Goal: Check status

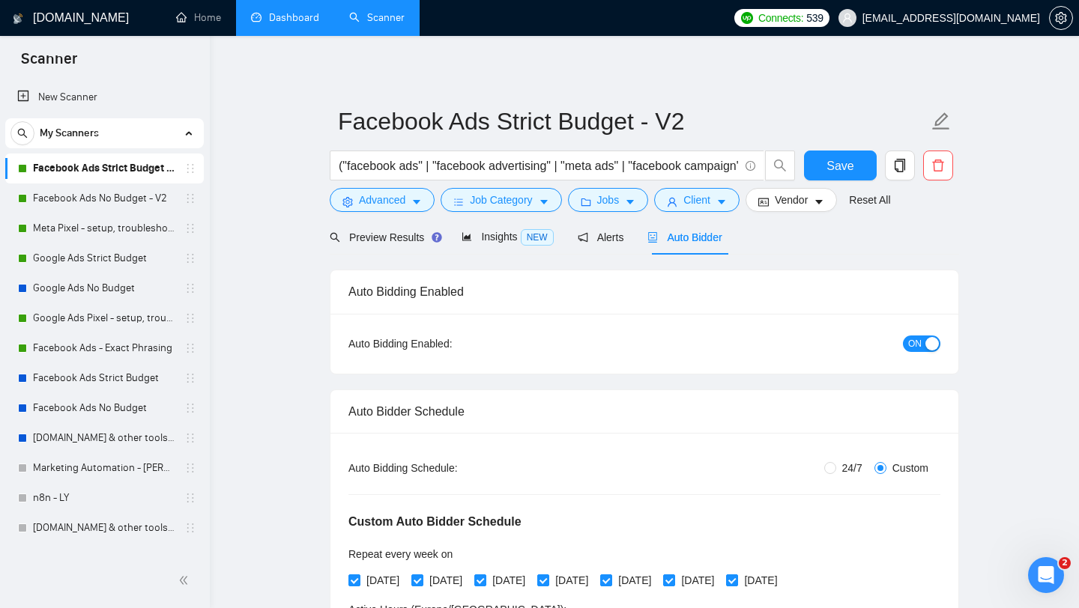
click at [279, 24] on link "Dashboard" at bounding box center [285, 17] width 68 height 13
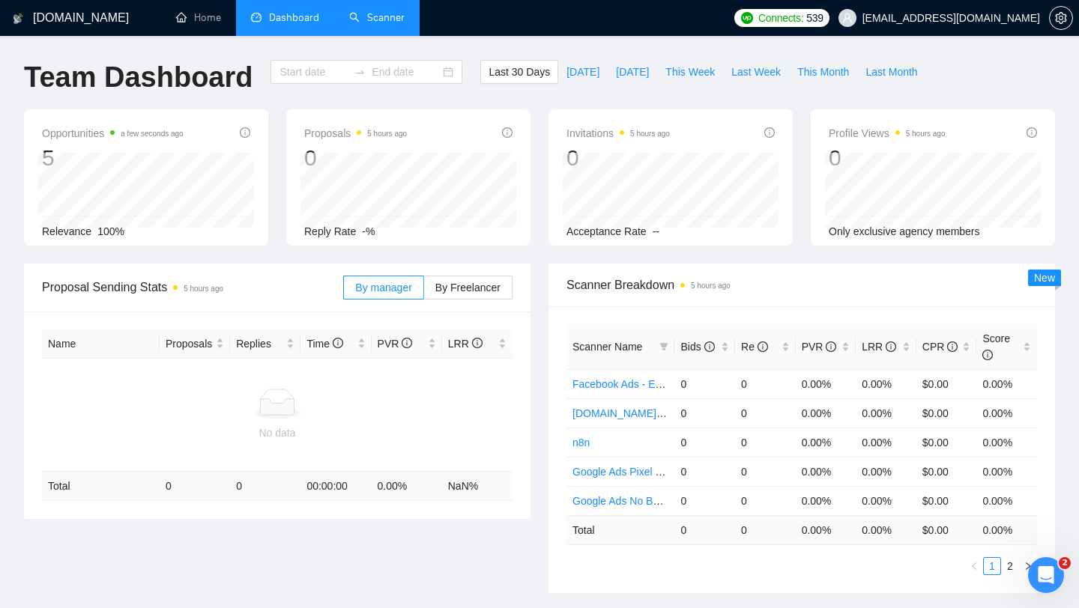
type input "[DATE]"
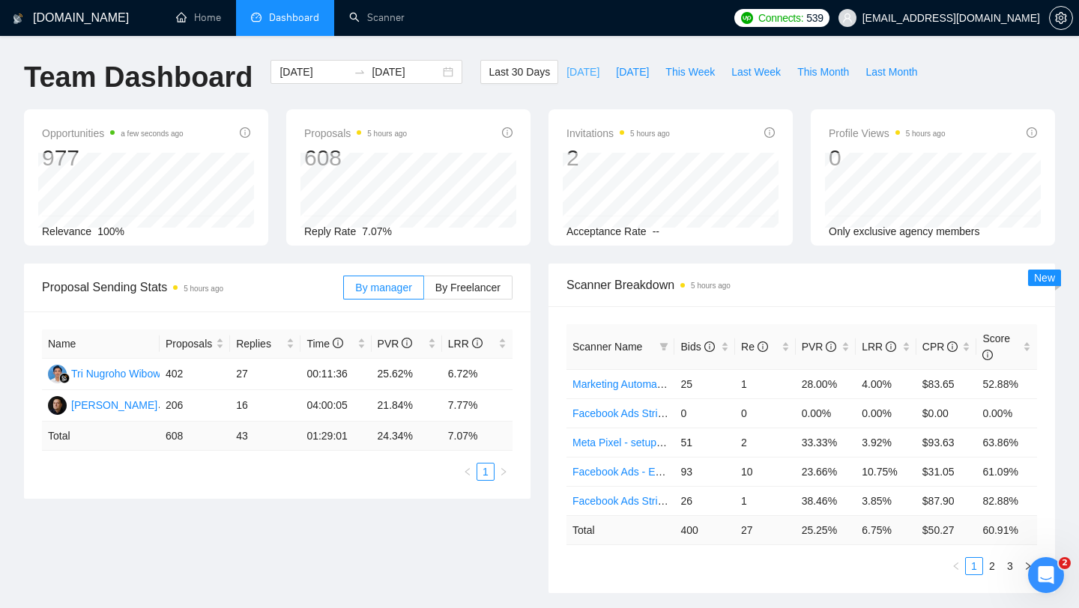
click at [566, 80] on button "[DATE]" at bounding box center [582, 72] width 49 height 24
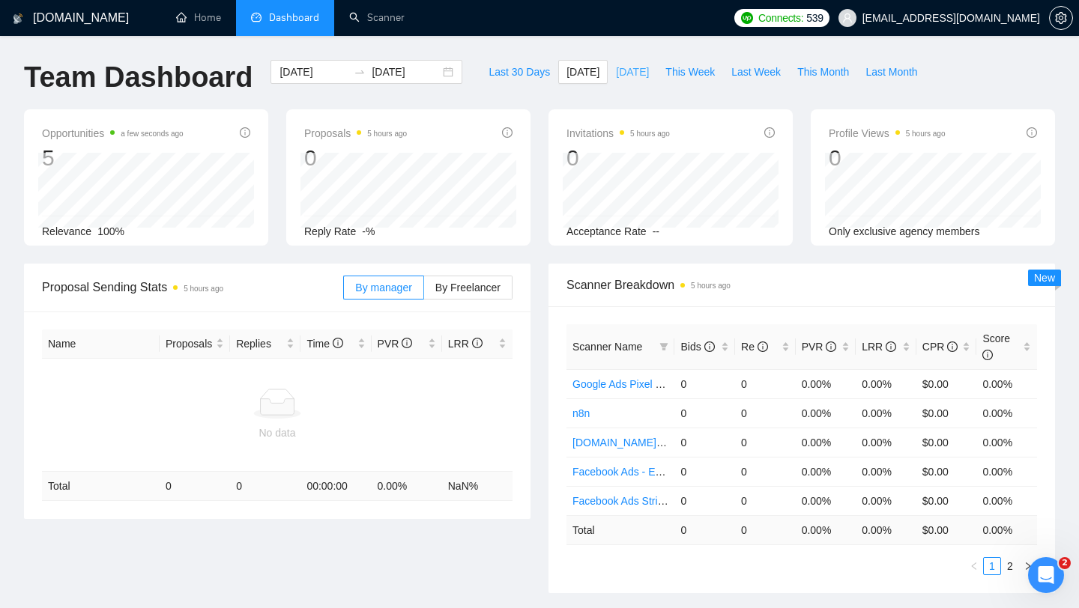
click at [616, 68] on span "[DATE]" at bounding box center [632, 72] width 33 height 16
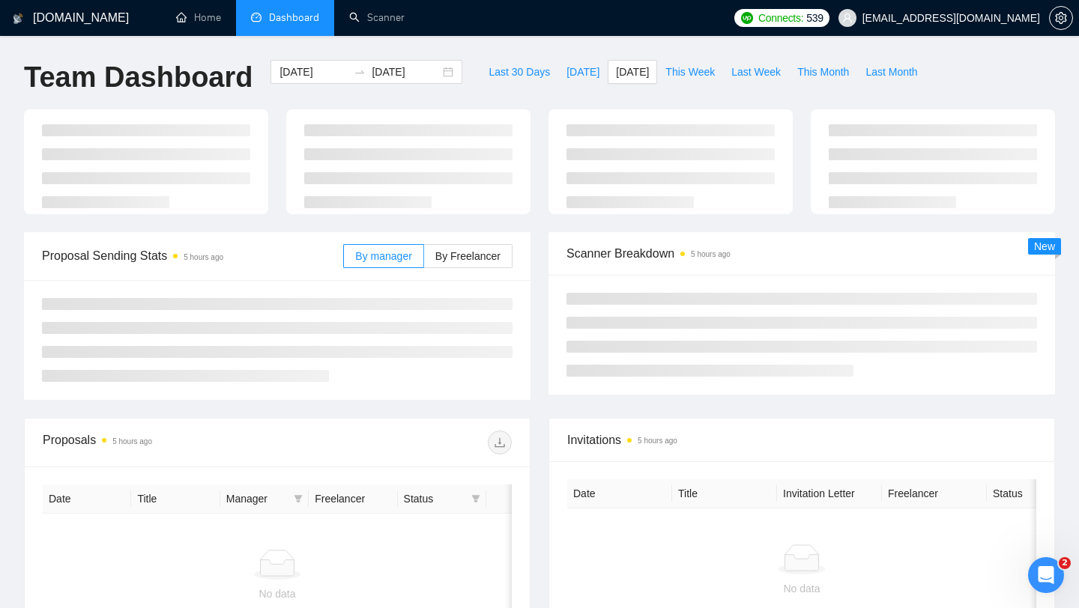
type input "[DATE]"
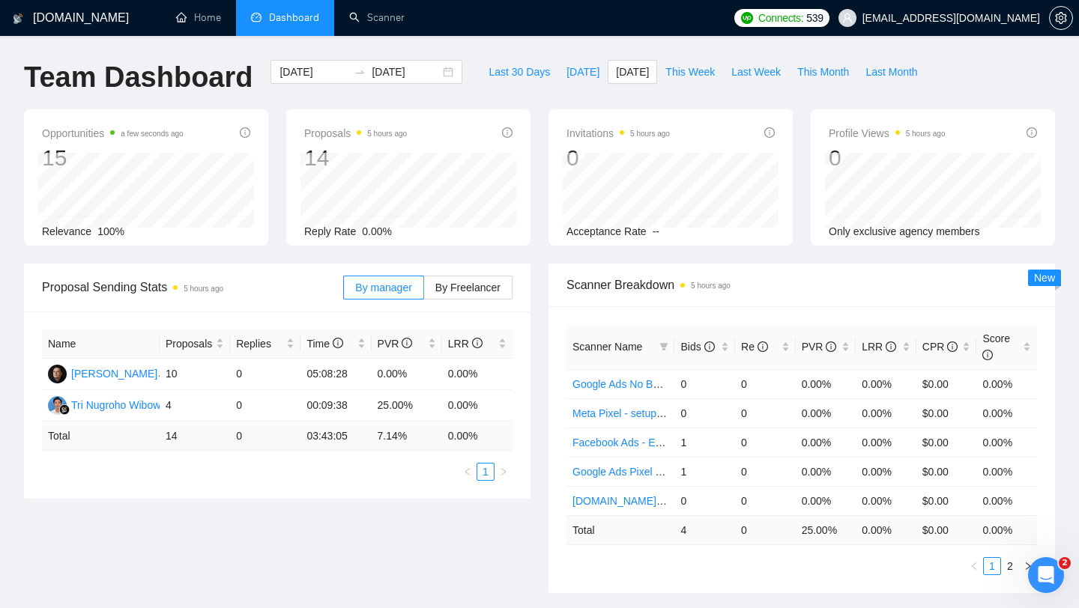
click at [441, 252] on div "Opportunities a few seconds ago 15 Relevance 100% Proposals 5 hours ago 14 Repl…" at bounding box center [539, 186] width 1049 height 154
click at [460, 282] on span "By Freelancer" at bounding box center [467, 288] width 65 height 12
click at [424, 291] on input "By Freelancer" at bounding box center [424, 291] width 0 height 0
